Goal: Contribute content: Add original content to the website for others to see

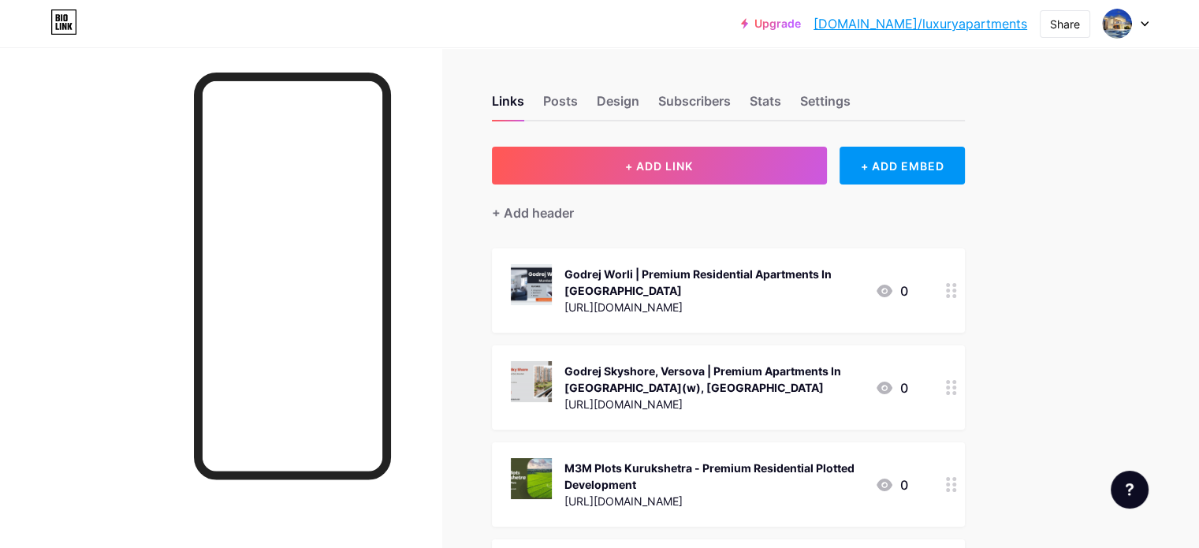
click at [742, 188] on div "+ Add header" at bounding box center [728, 204] width 473 height 39
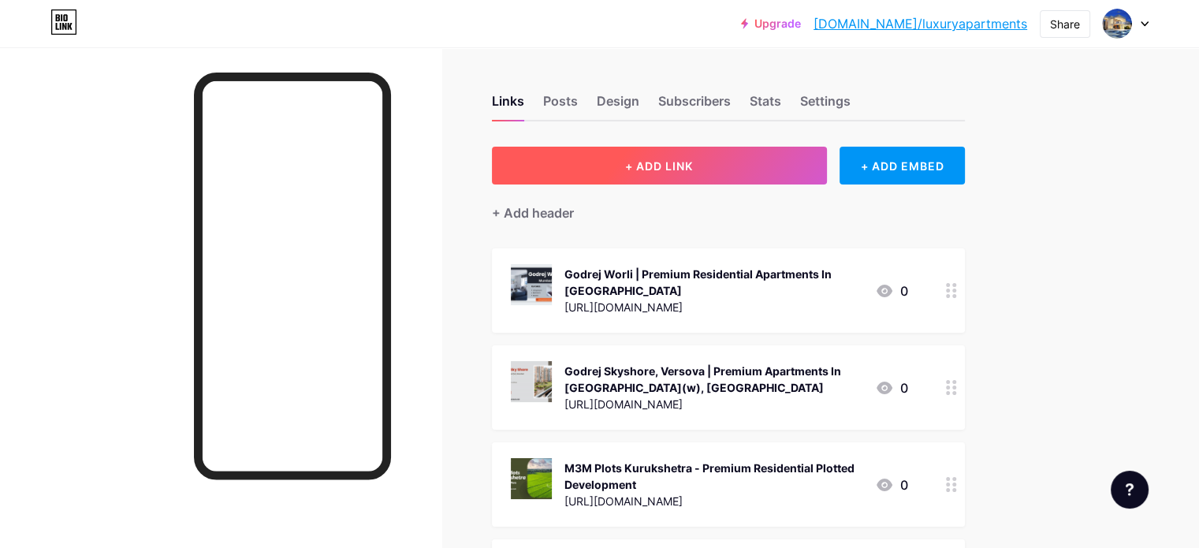
click at [693, 167] on span "+ ADD LINK" at bounding box center [659, 165] width 68 height 13
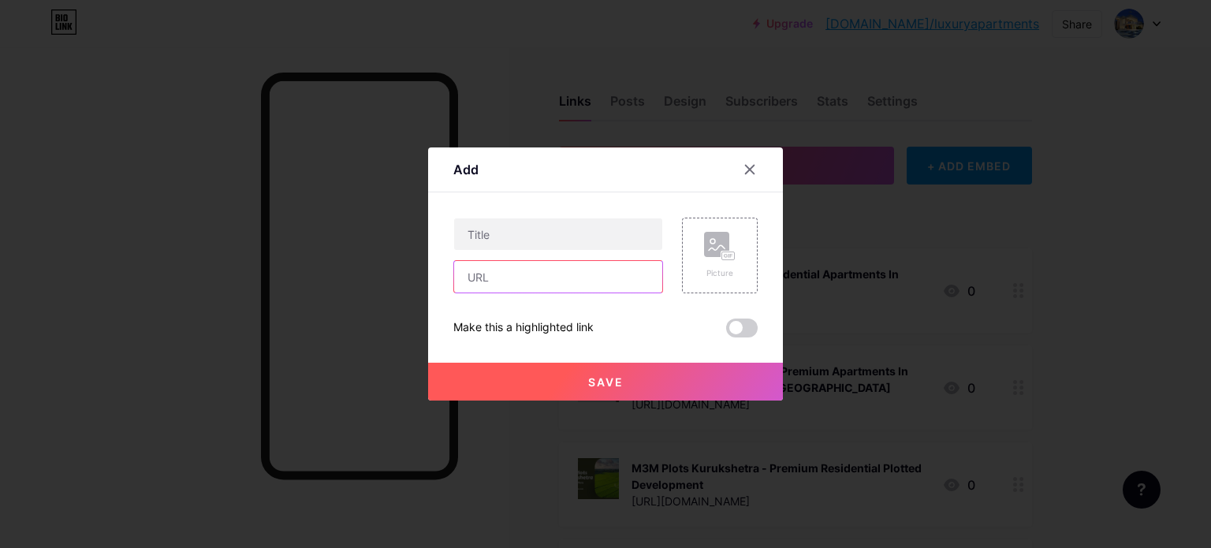
click at [524, 277] on input "text" at bounding box center [558, 277] width 208 height 32
paste input "[URL][PERSON_NAME][DOMAIN_NAME][PERSON_NAME]"
type input "[URL][PERSON_NAME][DOMAIN_NAME][PERSON_NAME]"
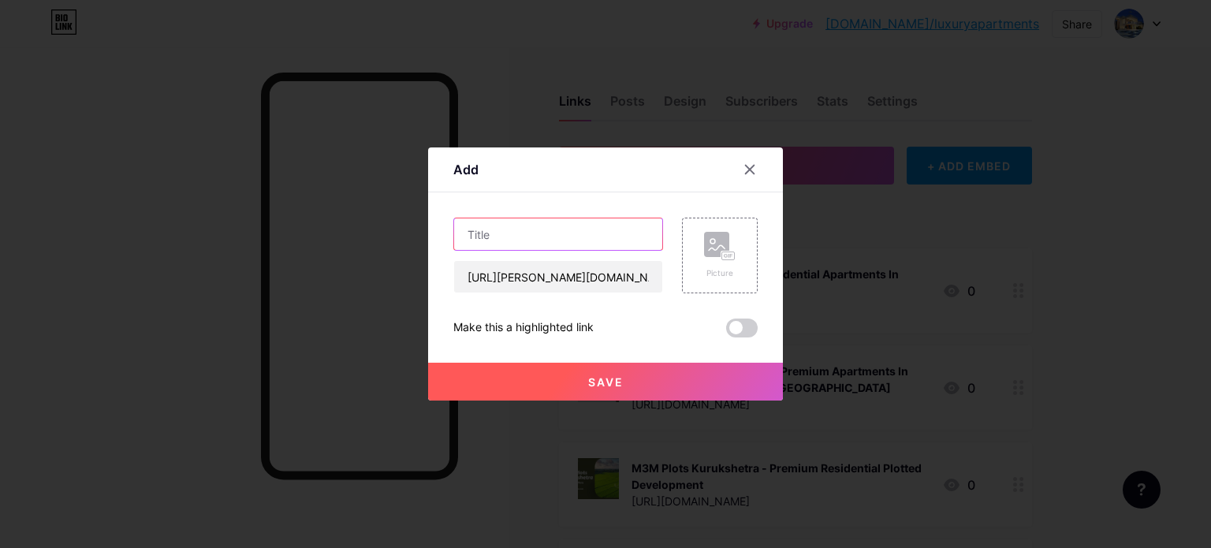
click at [520, 239] on input "text" at bounding box center [558, 234] width 208 height 32
paste input "[PERSON_NAME] Thane Infinity Kasarvadavali [GEOGRAPHIC_DATA]"
type input "[PERSON_NAME] Thane Infinity Kasarvadavali [GEOGRAPHIC_DATA]"
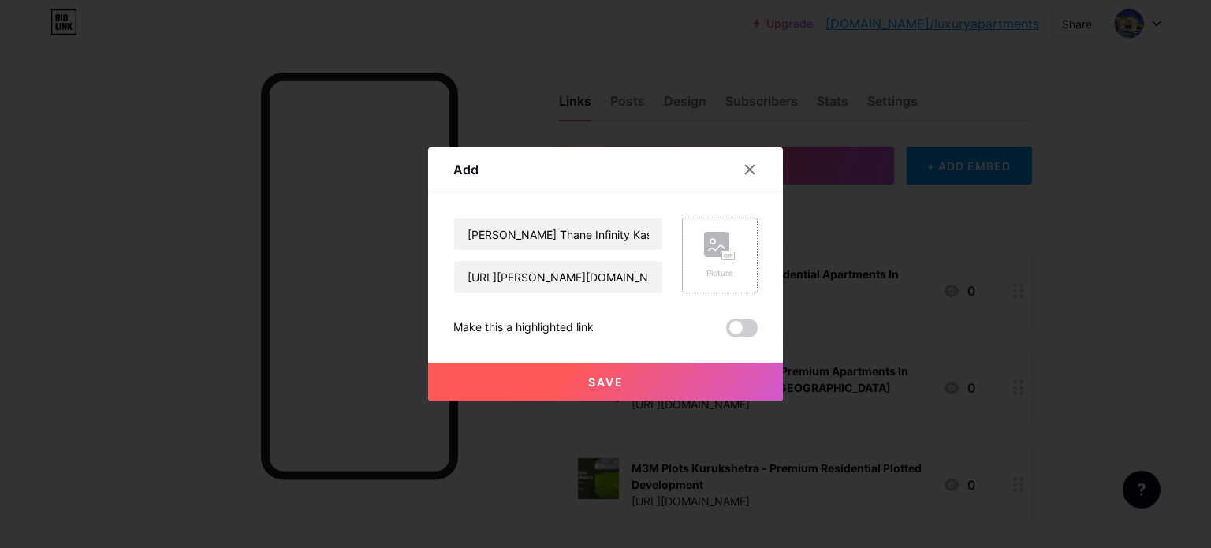
click at [711, 237] on rect at bounding box center [716, 244] width 25 height 25
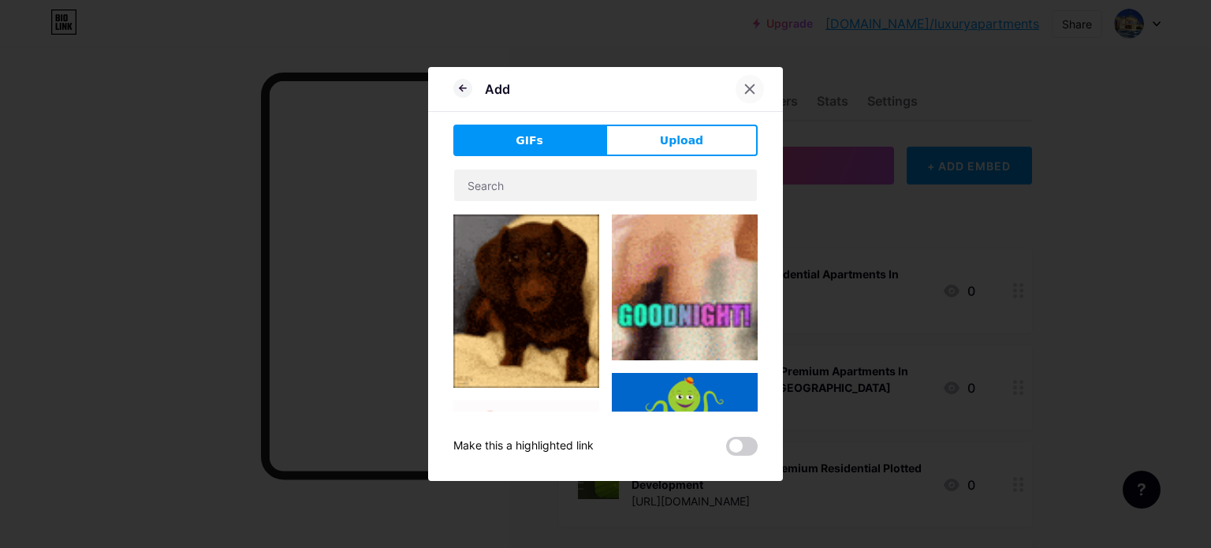
click at [750, 83] on icon at bounding box center [750, 89] width 13 height 13
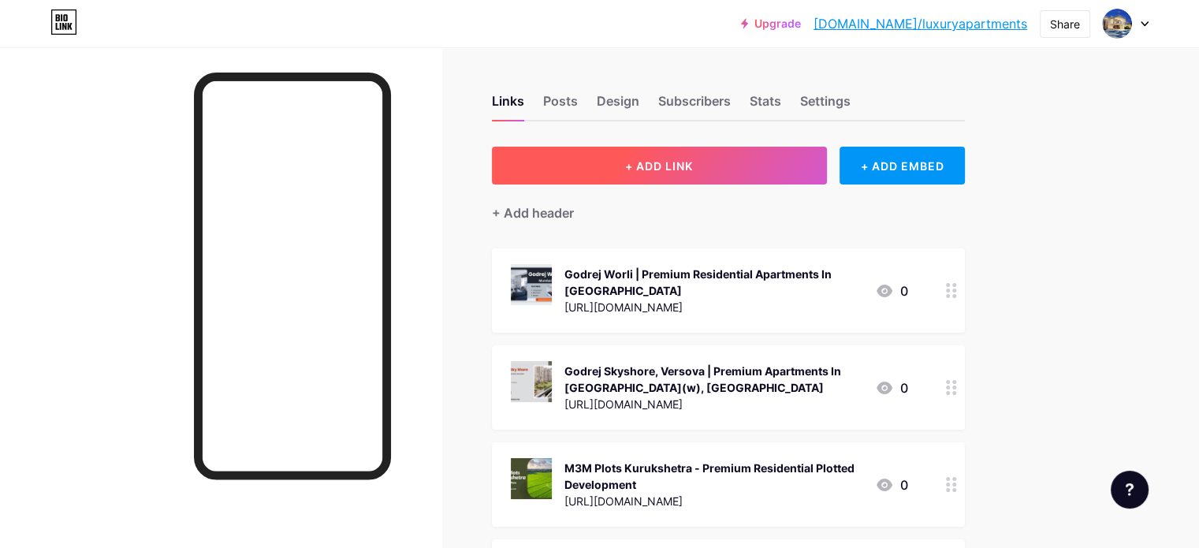
click at [768, 155] on button "+ ADD LINK" at bounding box center [659, 166] width 335 height 38
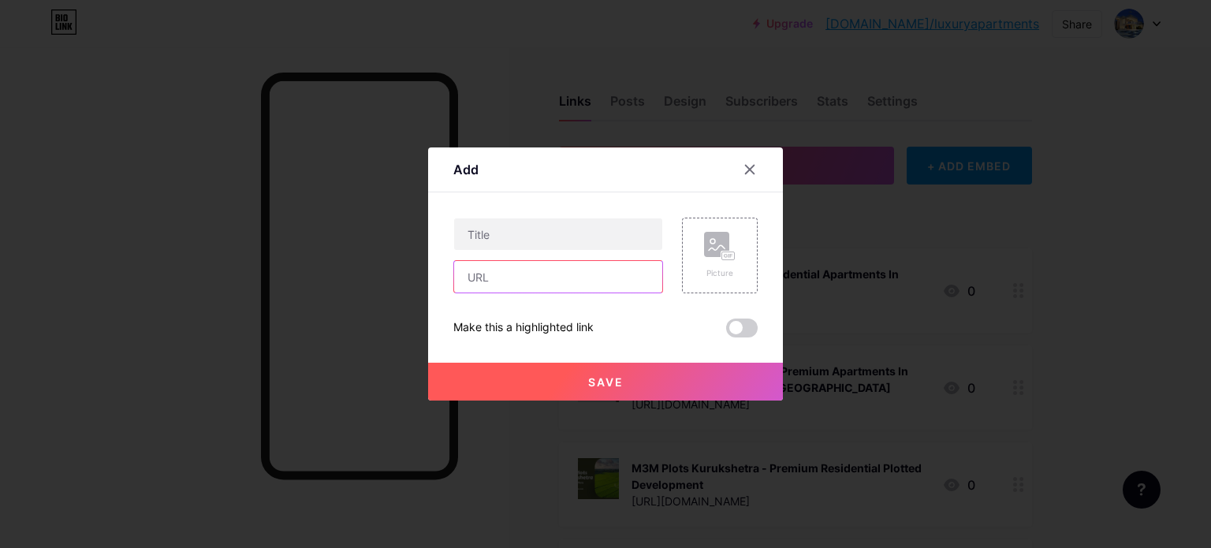
click at [526, 286] on input "text" at bounding box center [558, 277] width 208 height 32
paste input "[URL][PERSON_NAME][DOMAIN_NAME][PERSON_NAME]"
type input "[URL][PERSON_NAME][DOMAIN_NAME][PERSON_NAME][PERSON_NAME][DOMAIN_NAME][PERSON_N…"
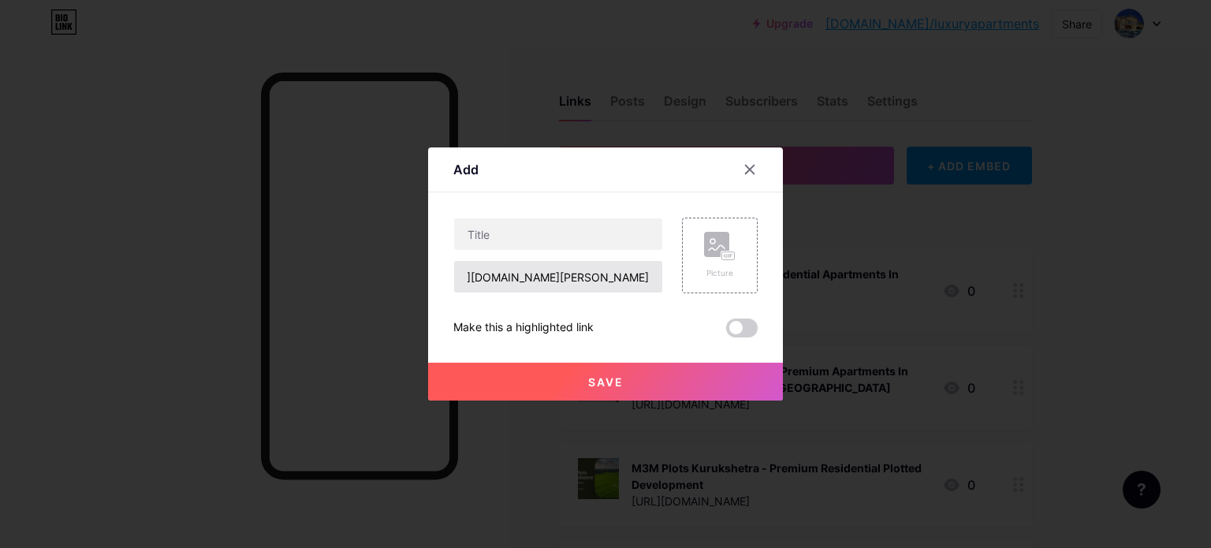
scroll to position [0, 0]
click at [536, 226] on input "text" at bounding box center [558, 234] width 208 height 32
paste input "[PERSON_NAME] Thane Infinity Kasarvadavali [GEOGRAPHIC_DATA]"
type input "[PERSON_NAME] Thane Infinity Kasarvadavali [GEOGRAPHIC_DATA]"
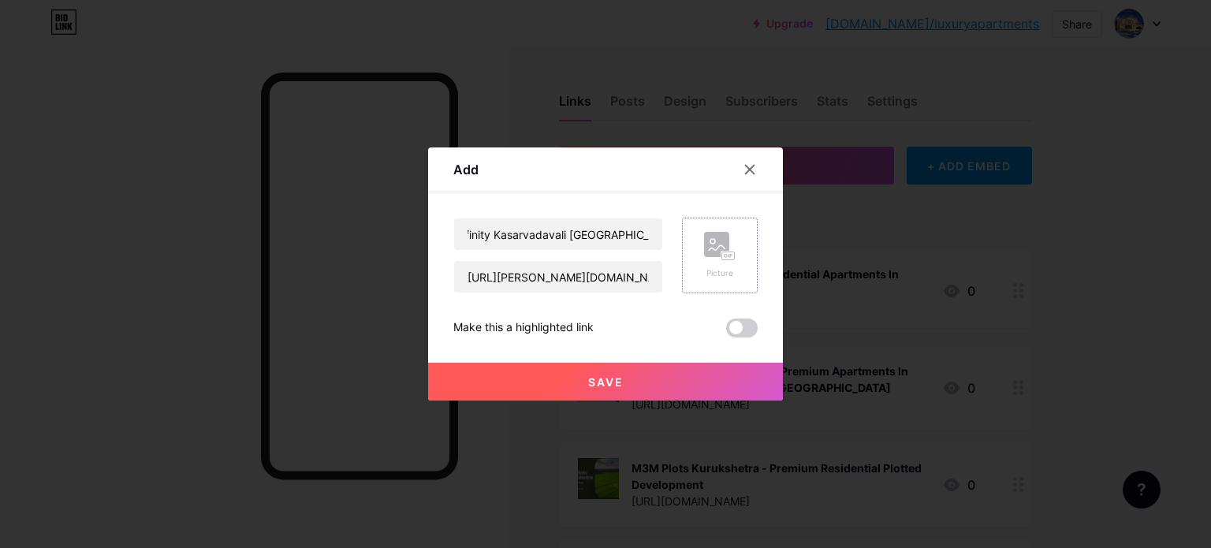
click at [722, 259] on rect at bounding box center [728, 256] width 13 height 8
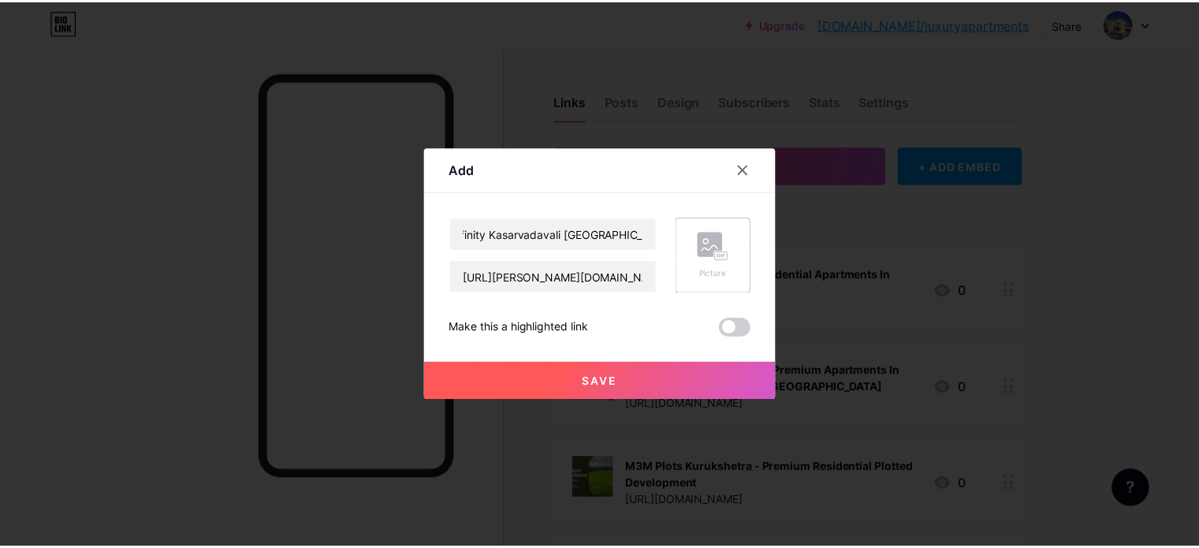
scroll to position [0, 0]
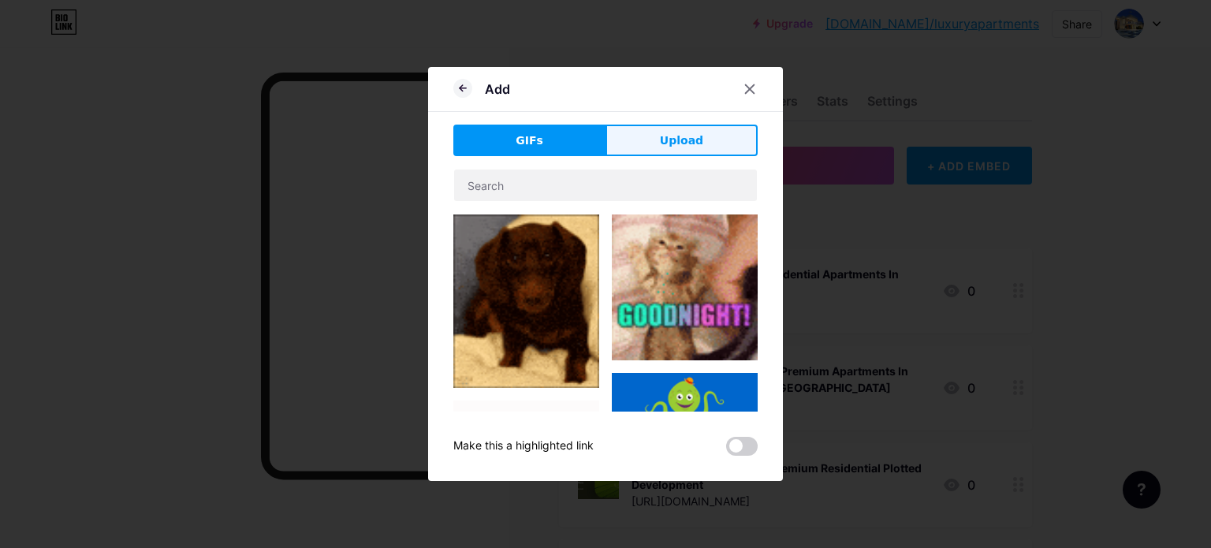
click at [689, 135] on span "Upload" at bounding box center [681, 140] width 43 height 17
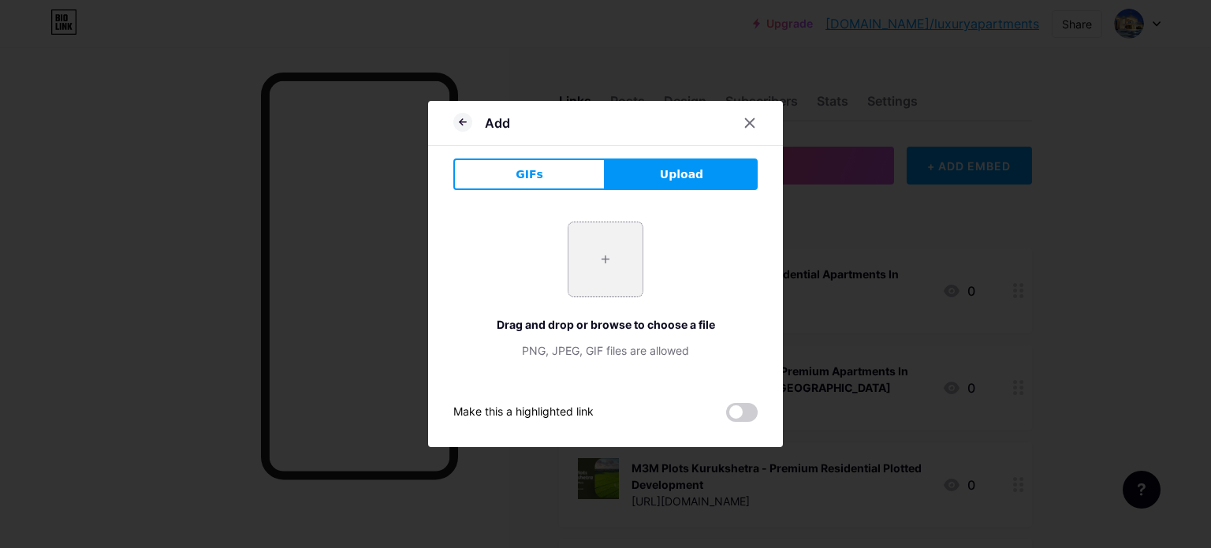
click at [612, 255] on input "file" at bounding box center [606, 259] width 74 height 74
click at [687, 181] on span "Upload" at bounding box center [681, 174] width 43 height 17
click at [602, 272] on input "file" at bounding box center [606, 259] width 74 height 74
type input "C:\fakepath\the-cascades-[GEOGRAPHIC_DATA]jpg"
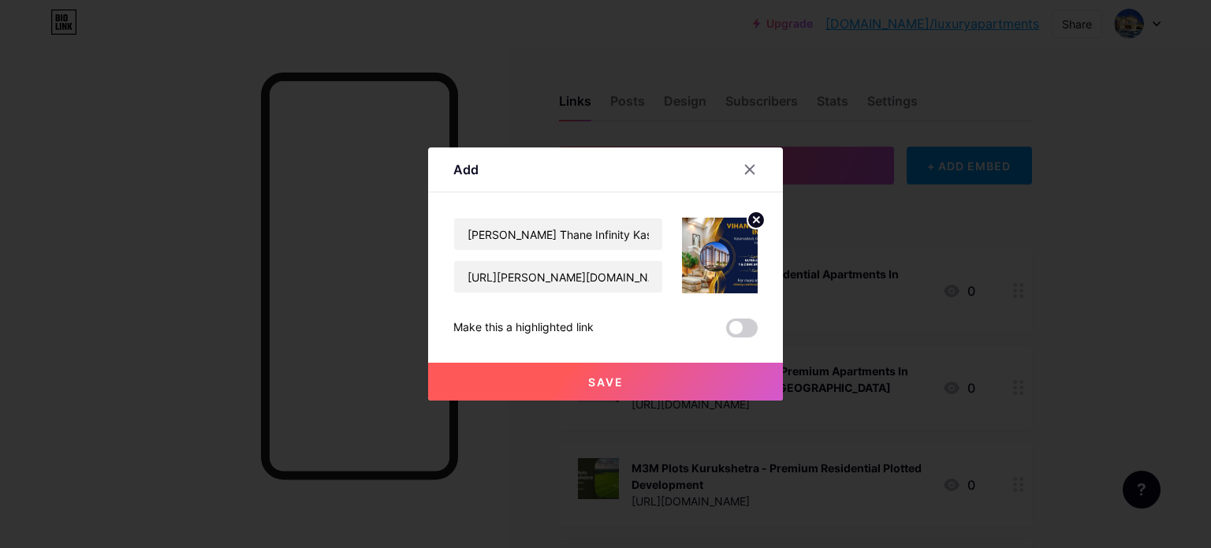
click at [616, 381] on span "Save" at bounding box center [605, 381] width 35 height 13
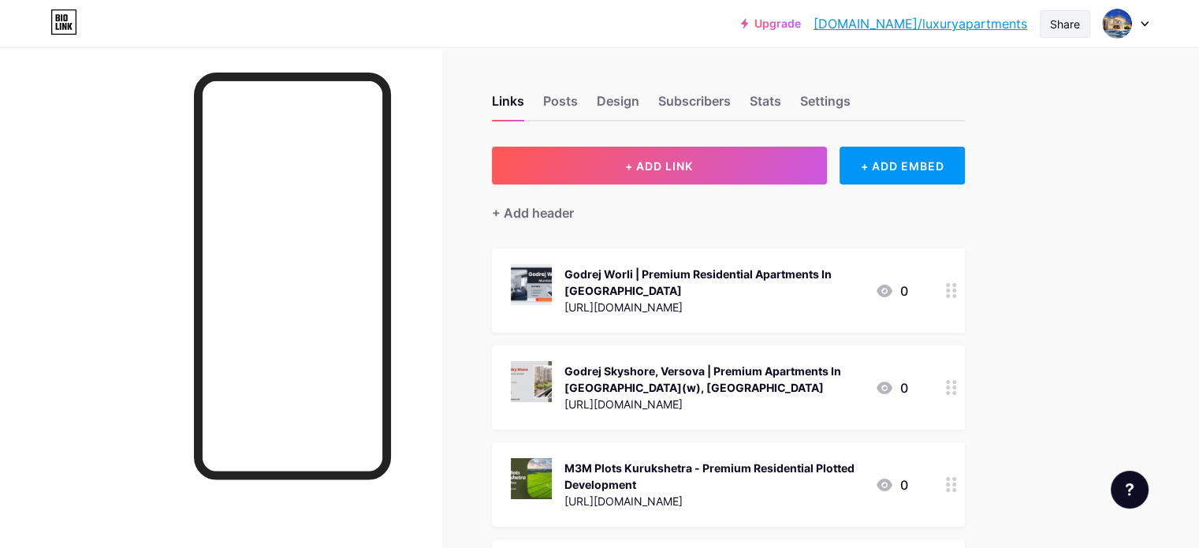
click at [1067, 23] on div "Share" at bounding box center [1065, 24] width 30 height 17
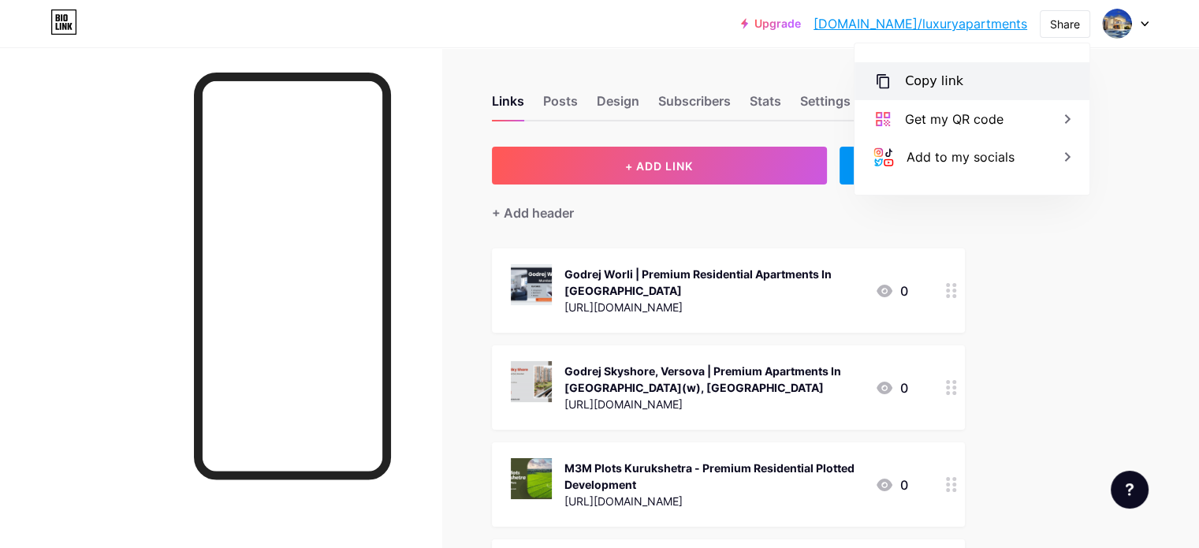
click at [962, 81] on div "Copy link" at bounding box center [972, 81] width 235 height 38
